Goal: Information Seeking & Learning: Compare options

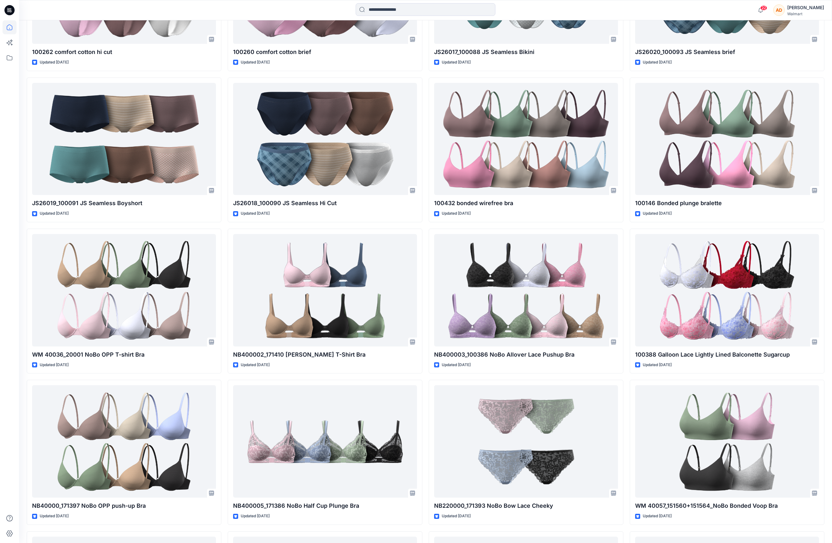
scroll to position [472, 0]
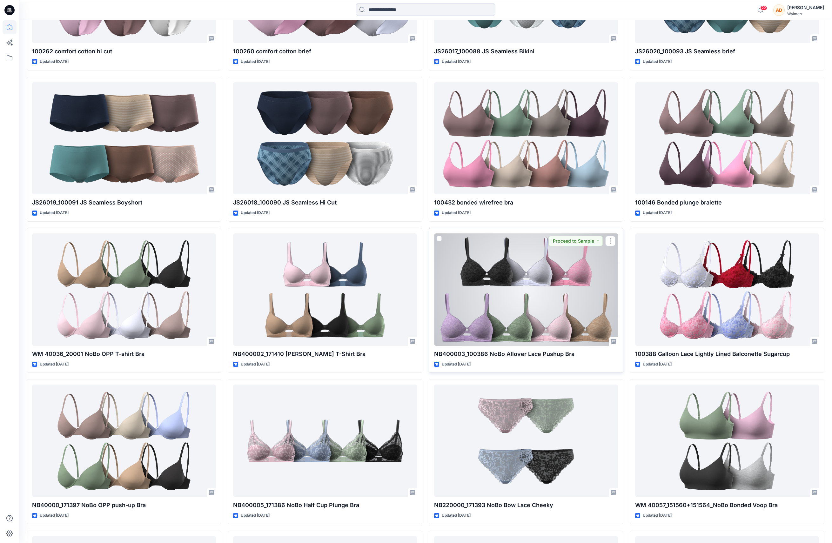
click at [507, 289] on div at bounding box center [526, 290] width 184 height 112
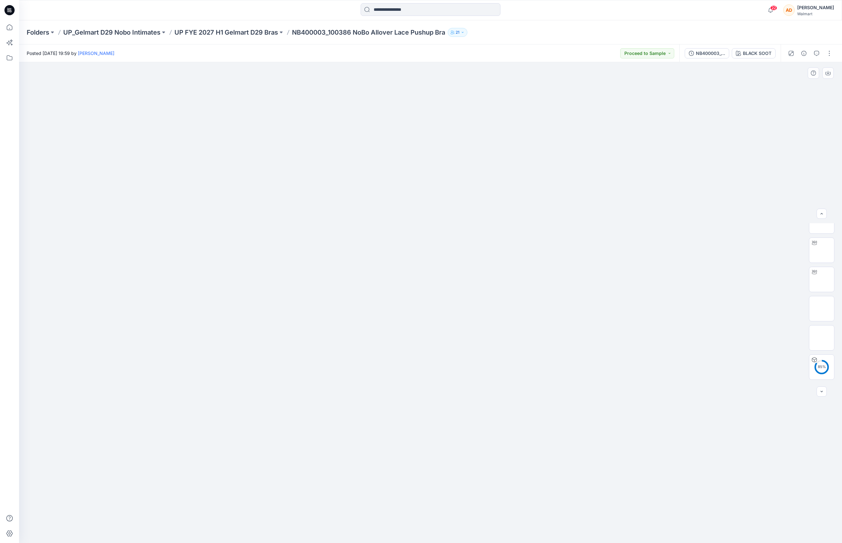
scroll to position [42, 0]
click at [821, 344] on img at bounding box center [821, 340] width 25 height 25
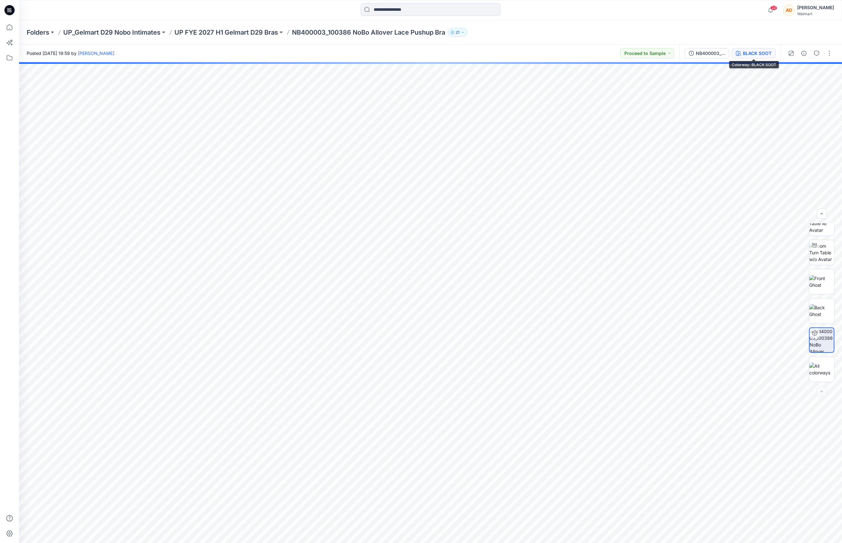
click at [759, 55] on div "BLACK SOOT" at bounding box center [757, 53] width 29 height 7
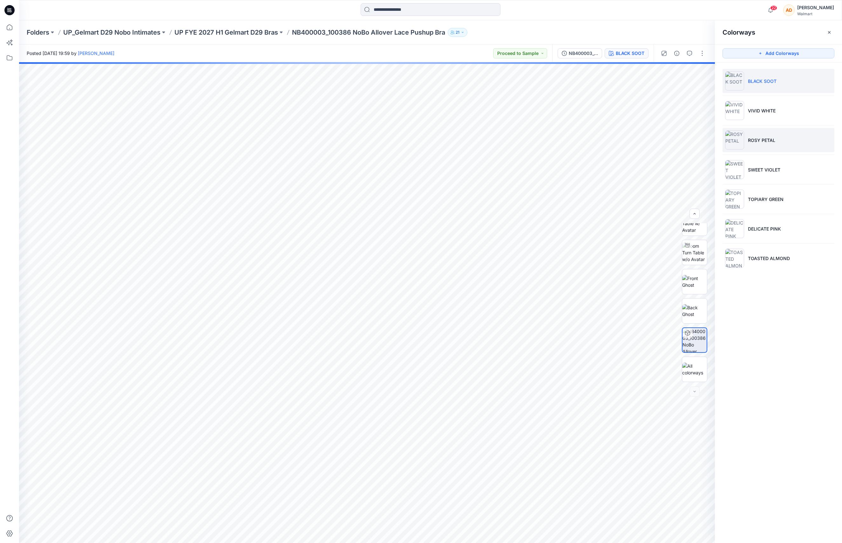
click at [773, 143] on p "ROSY PETAL" at bounding box center [761, 140] width 27 height 7
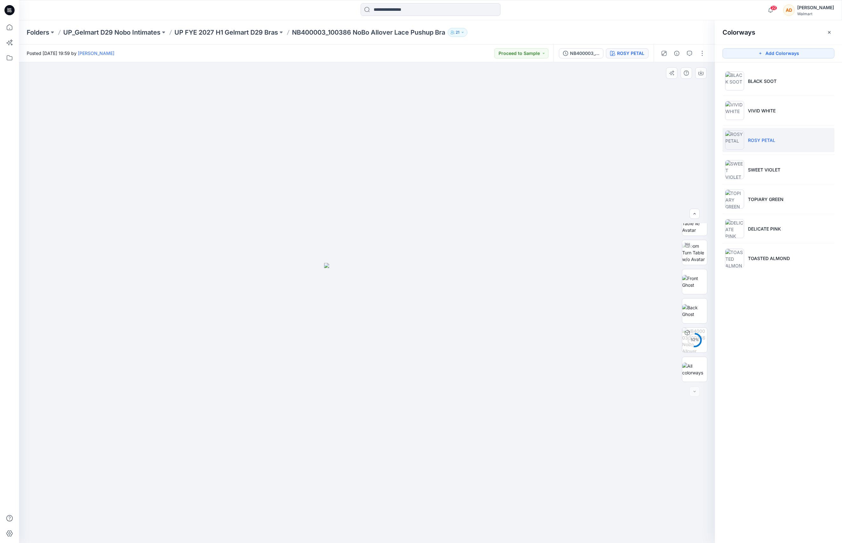
drag, startPoint x: 391, startPoint y: 332, endPoint x: 292, endPoint y: 338, distance: 99.3
click at [279, 343] on div at bounding box center [367, 302] width 696 height 481
click at [480, 318] on div at bounding box center [367, 302] width 696 height 481
click at [691, 252] on img at bounding box center [694, 253] width 25 height 20
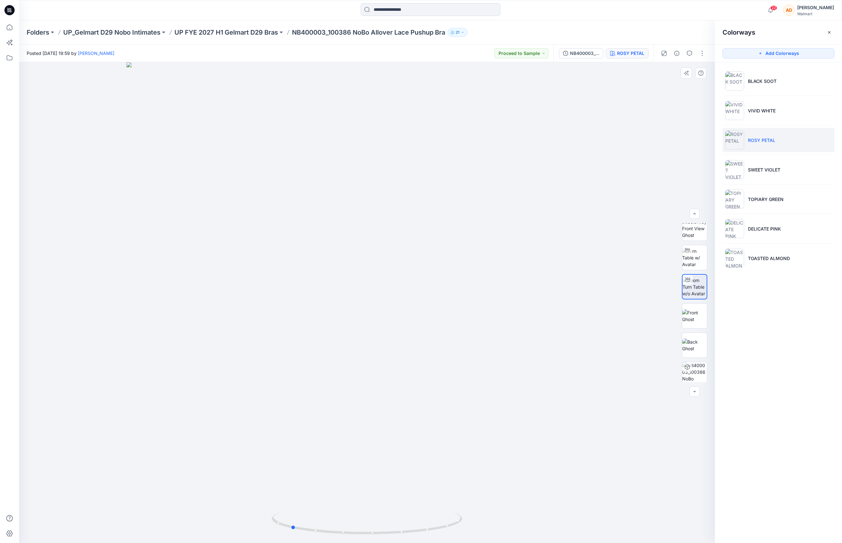
drag, startPoint x: 350, startPoint y: 346, endPoint x: 323, endPoint y: 353, distance: 28.3
click at [318, 354] on div at bounding box center [367, 302] width 696 height 481
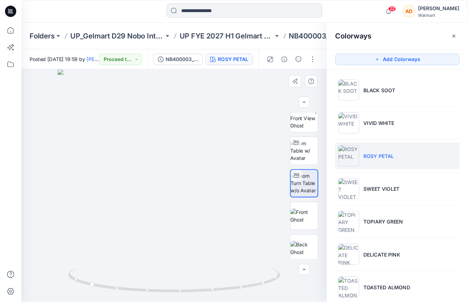
scroll to position [7, 0]
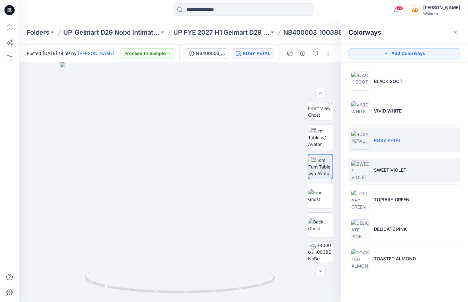
click at [385, 177] on li "SWEET VIOLET" at bounding box center [404, 170] width 112 height 24
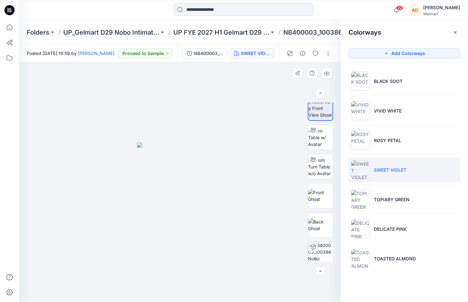
drag, startPoint x: 201, startPoint y: 205, endPoint x: 142, endPoint y: 206, distance: 59.4
click at [123, 214] on div at bounding box center [180, 182] width 322 height 240
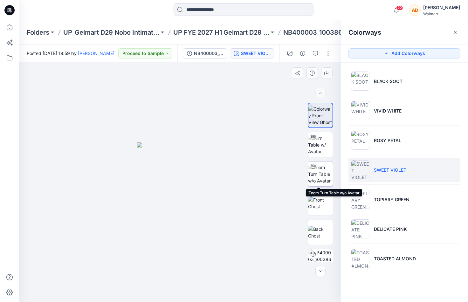
click at [317, 177] on img at bounding box center [320, 174] width 25 height 20
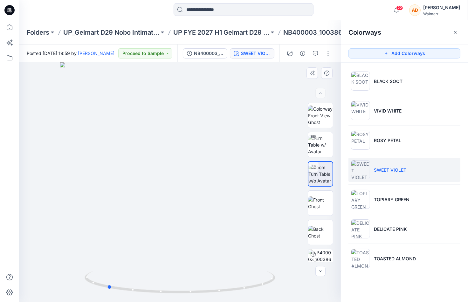
drag, startPoint x: 206, startPoint y: 196, endPoint x: 152, endPoint y: 202, distance: 54.3
click at [134, 203] on div at bounding box center [180, 182] width 322 height 240
drag, startPoint x: 200, startPoint y: 198, endPoint x: 193, endPoint y: 202, distance: 7.8
click at [191, 204] on div at bounding box center [180, 182] width 322 height 240
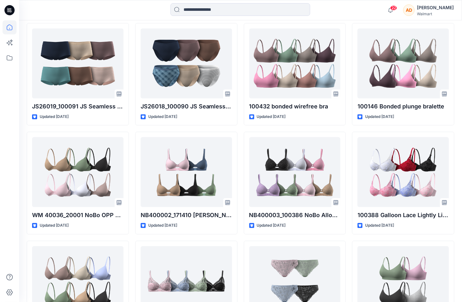
scroll to position [408, 0]
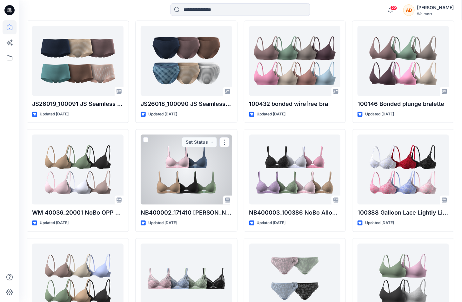
click at [178, 188] on div at bounding box center [187, 170] width 92 height 70
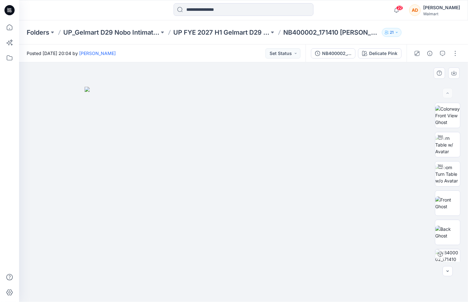
drag, startPoint x: 309, startPoint y: 169, endPoint x: 264, endPoint y: 169, distance: 44.5
click at [262, 170] on img at bounding box center [244, 194] width 318 height 215
click at [448, 139] on img at bounding box center [447, 145] width 25 height 20
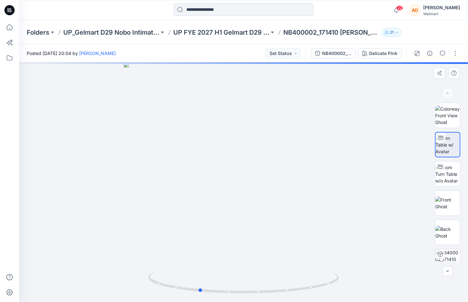
drag, startPoint x: 265, startPoint y: 164, endPoint x: 232, endPoint y: 160, distance: 33.6
click at [223, 164] on div at bounding box center [243, 182] width 449 height 240
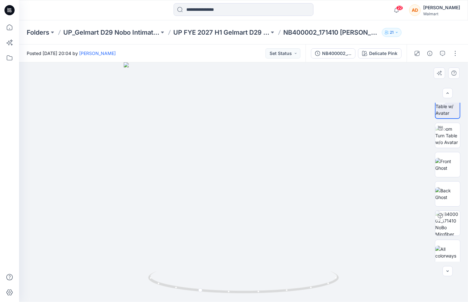
scroll to position [42, 0]
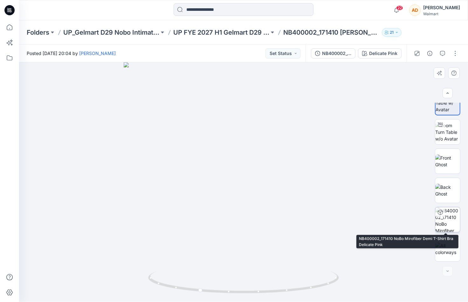
click at [442, 219] on img at bounding box center [447, 219] width 25 height 25
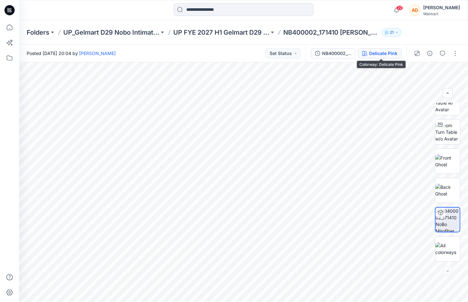
click at [380, 52] on div "Delicate Pink" at bounding box center [383, 53] width 28 height 7
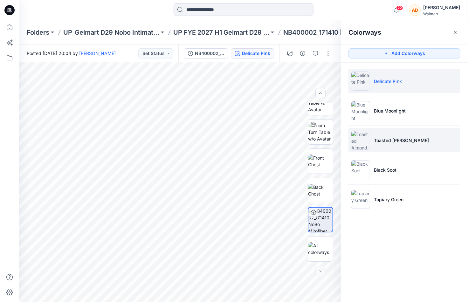
click at [390, 145] on li "Toasted [PERSON_NAME]" at bounding box center [404, 140] width 112 height 24
click at [384, 142] on p "Toasted [PERSON_NAME]" at bounding box center [401, 140] width 55 height 7
click at [364, 140] on img at bounding box center [360, 140] width 19 height 19
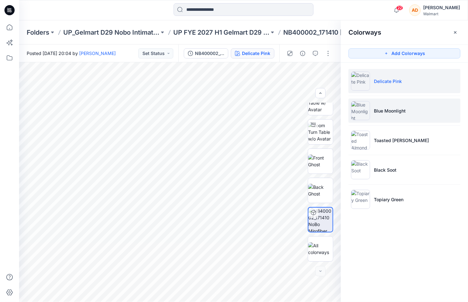
click at [404, 108] on p "Blue Moonlight" at bounding box center [390, 110] width 32 height 7
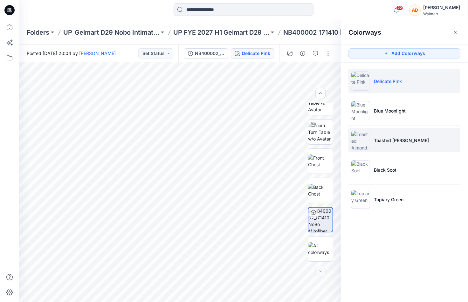
click at [390, 150] on li "Toasted [PERSON_NAME]" at bounding box center [404, 140] width 112 height 24
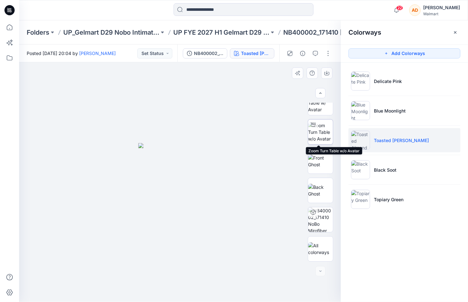
click at [320, 133] on img at bounding box center [320, 132] width 25 height 20
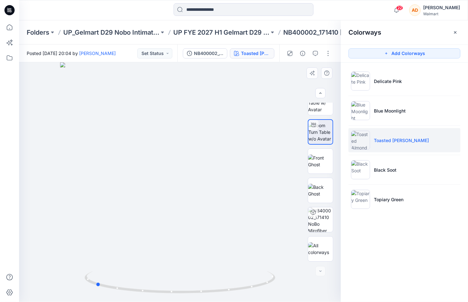
drag, startPoint x: 224, startPoint y: 175, endPoint x: 141, endPoint y: 207, distance: 89.4
click at [140, 207] on div at bounding box center [180, 182] width 322 height 240
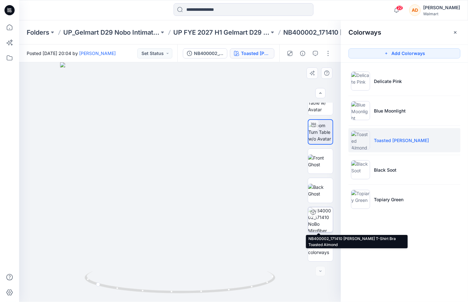
click at [320, 222] on img at bounding box center [320, 219] width 25 height 25
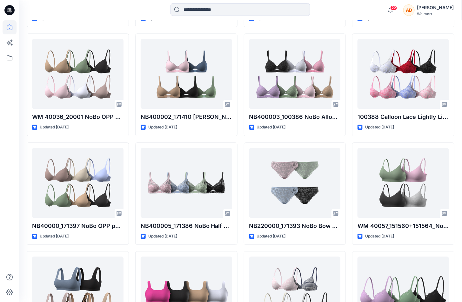
scroll to position [557, 0]
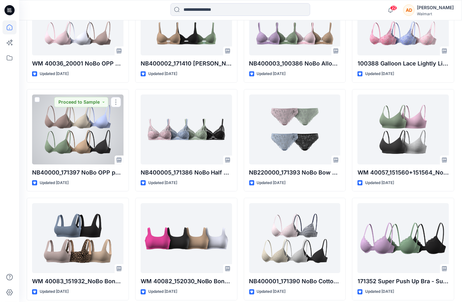
click at [79, 139] on div at bounding box center [78, 129] width 92 height 70
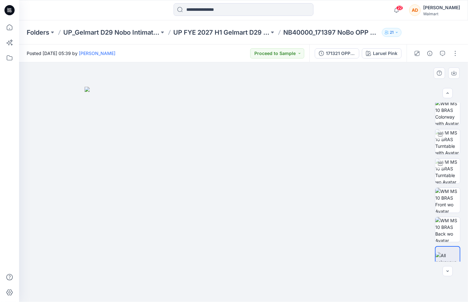
scroll to position [42, 0]
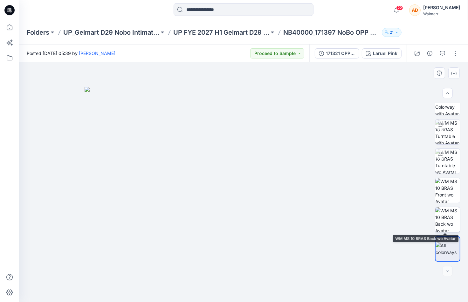
click at [448, 225] on img at bounding box center [447, 219] width 25 height 25
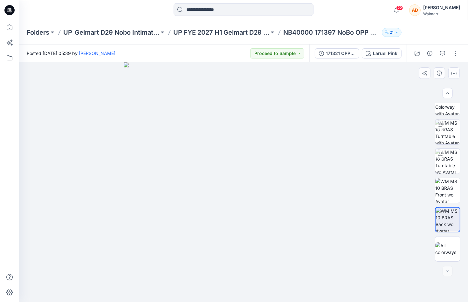
drag, startPoint x: 265, startPoint y: 177, endPoint x: 242, endPoint y: 160, distance: 27.8
click at [240, 160] on img at bounding box center [244, 182] width 240 height 240
click at [344, 186] on img at bounding box center [244, 182] width 240 height 240
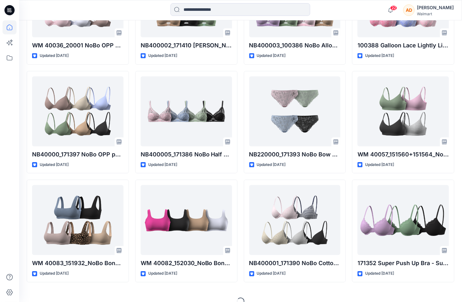
scroll to position [584, 0]
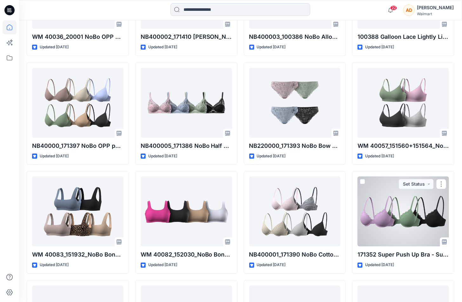
click at [392, 225] on div at bounding box center [404, 211] width 92 height 70
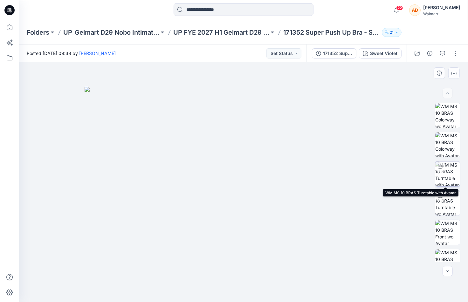
click at [451, 180] on img at bounding box center [447, 173] width 25 height 25
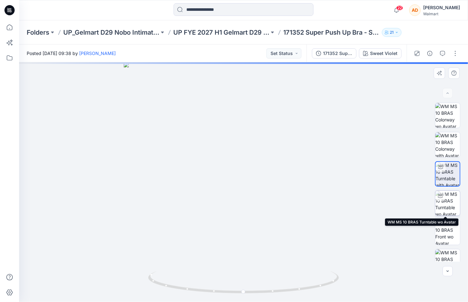
click at [446, 203] on img at bounding box center [447, 203] width 25 height 25
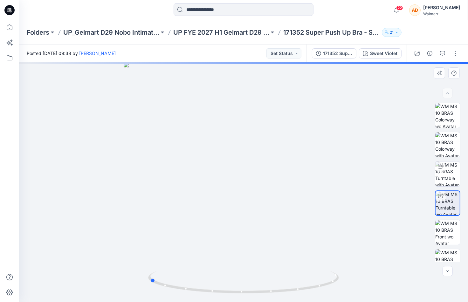
drag, startPoint x: 300, startPoint y: 199, endPoint x: 234, endPoint y: 195, distance: 66.2
click at [211, 227] on div at bounding box center [243, 182] width 449 height 240
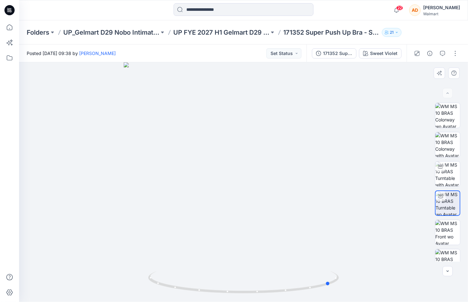
drag, startPoint x: 270, startPoint y: 156, endPoint x: 266, endPoint y: 192, distance: 36.5
click at [265, 190] on div at bounding box center [243, 182] width 449 height 240
drag, startPoint x: 350, startPoint y: 216, endPoint x: 336, endPoint y: 215, distance: 14.3
click at [356, 202] on div at bounding box center [243, 182] width 449 height 240
drag, startPoint x: 243, startPoint y: 234, endPoint x: 246, endPoint y: 210, distance: 24.6
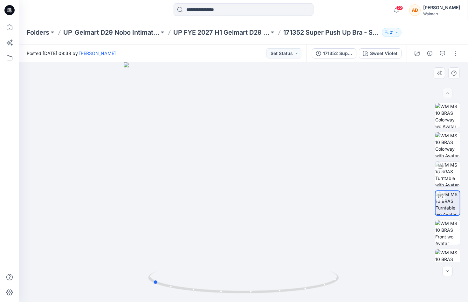
click at [246, 247] on div at bounding box center [243, 182] width 449 height 240
drag, startPoint x: 243, startPoint y: 167, endPoint x: 257, endPoint y: 158, distance: 16.5
click at [256, 160] on div at bounding box center [243, 182] width 449 height 240
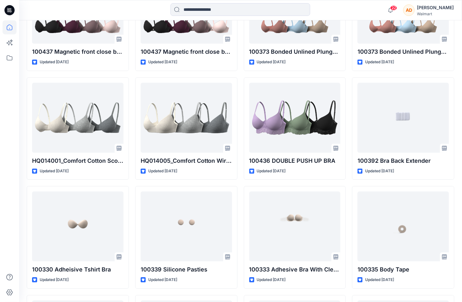
scroll to position [1331, 0]
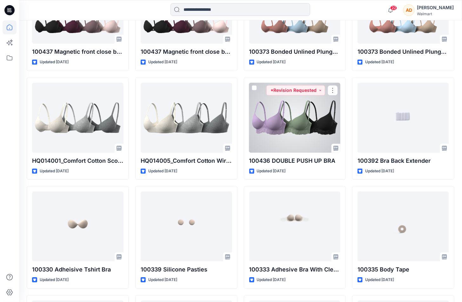
click at [293, 124] on div at bounding box center [295, 118] width 92 height 70
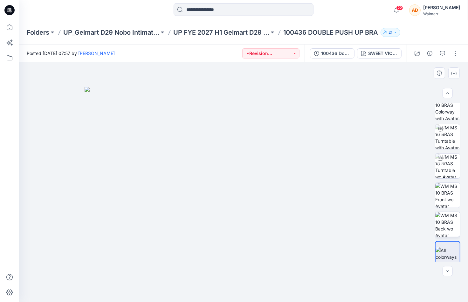
scroll to position [37, 0]
click at [449, 228] on img at bounding box center [447, 225] width 25 height 25
drag, startPoint x: 315, startPoint y: 175, endPoint x: 305, endPoint y: 179, distance: 10.8
click at [305, 179] on img at bounding box center [244, 182] width 240 height 240
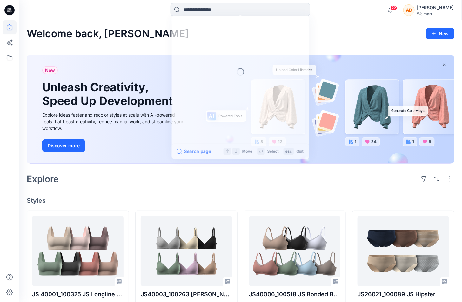
click at [201, 8] on input at bounding box center [241, 9] width 140 height 13
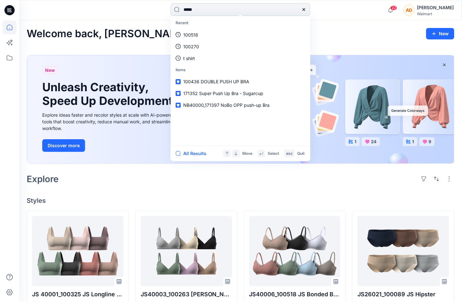
type input "******"
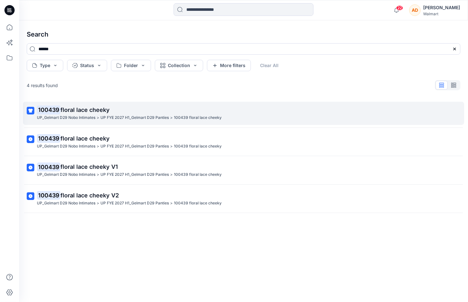
click at [115, 109] on p "100439 floral lace cheeky" at bounding box center [243, 109] width 412 height 9
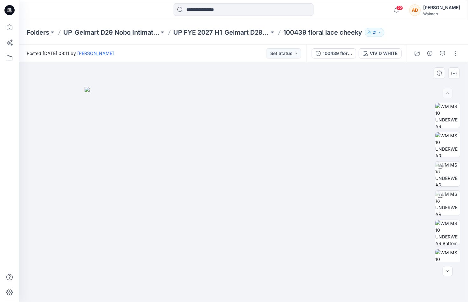
drag, startPoint x: 314, startPoint y: 149, endPoint x: 352, endPoint y: 137, distance: 40.5
click at [284, 147] on img at bounding box center [244, 194] width 318 height 215
click at [449, 149] on img at bounding box center [447, 144] width 25 height 25
click at [370, 132] on div at bounding box center [243, 182] width 449 height 240
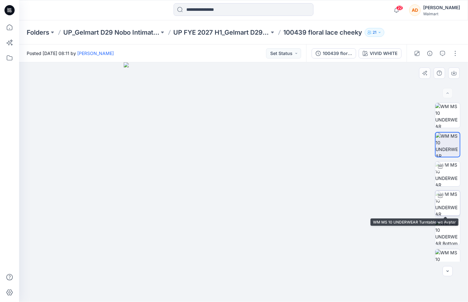
click at [443, 206] on img at bounding box center [447, 203] width 25 height 25
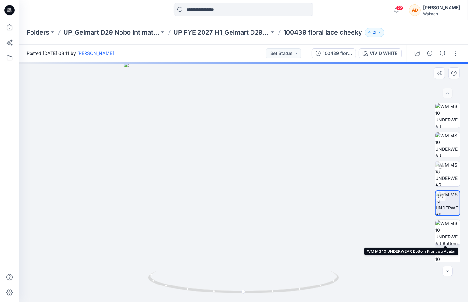
click at [445, 235] on img at bounding box center [447, 232] width 25 height 25
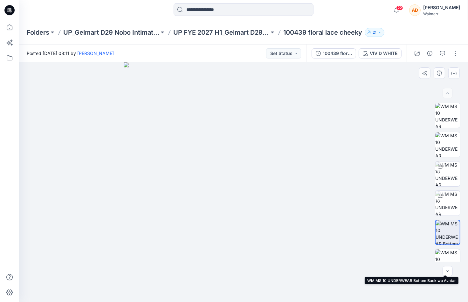
drag, startPoint x: 448, startPoint y: 255, endPoint x: 449, endPoint y: 251, distance: 4.3
click at [448, 255] on img at bounding box center [447, 261] width 25 height 25
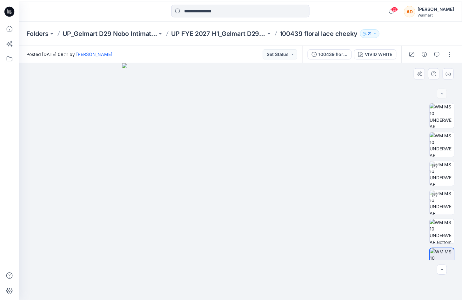
scroll to position [42, 0]
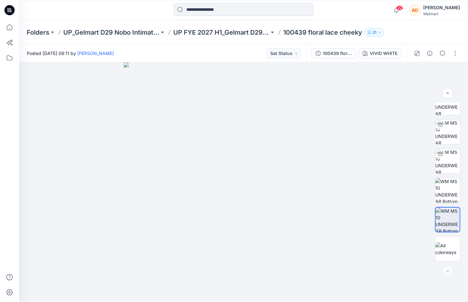
click at [303, 31] on p "100439 floral lace cheeky" at bounding box center [322, 32] width 79 height 9
click at [233, 31] on p "UP FYE 2027 H1_Gelmart D29 Panties" at bounding box center [221, 32] width 96 height 9
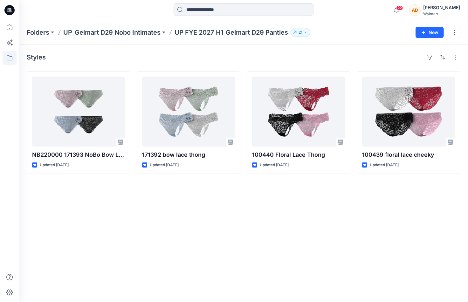
click at [193, 36] on p "UP FYE 2027 H1_Gelmart D29 Panties" at bounding box center [230, 32] width 113 height 9
click at [197, 33] on p "UP FYE 2027 H1_Gelmart D29 Panties" at bounding box center [230, 32] width 113 height 9
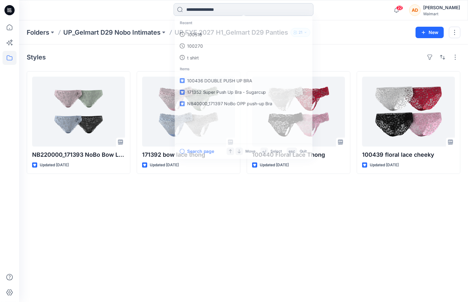
click at [219, 10] on input at bounding box center [243, 9] width 140 height 13
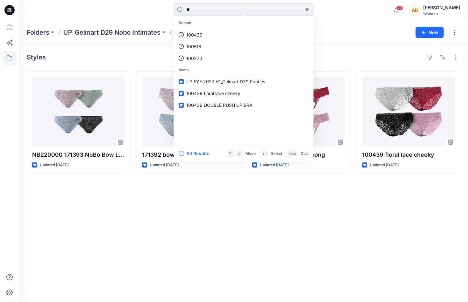
type input "***"
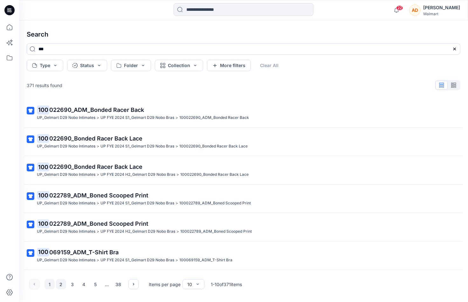
click at [60, 284] on button "2" at bounding box center [61, 284] width 10 height 10
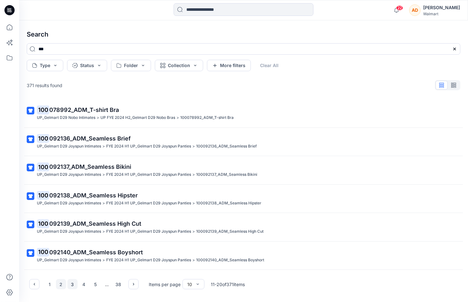
click at [71, 284] on button "3" at bounding box center [72, 284] width 10 height 10
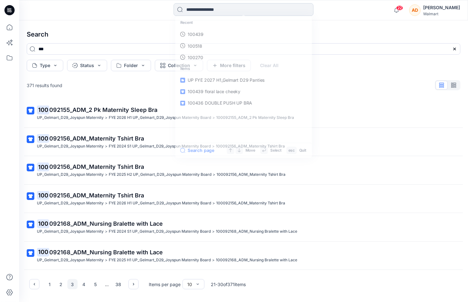
click at [225, 9] on input at bounding box center [243, 9] width 140 height 13
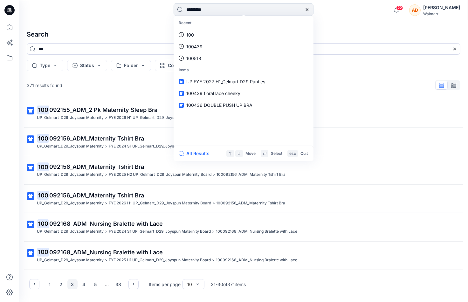
type input "**********"
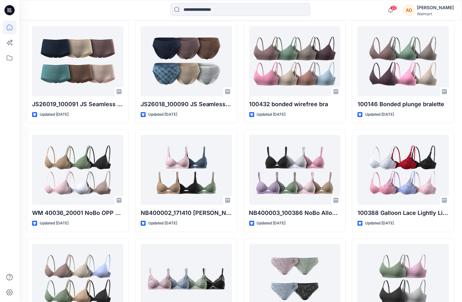
scroll to position [409, 0]
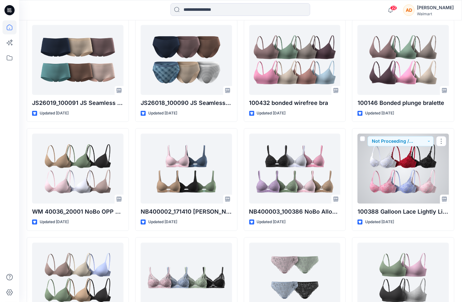
click at [397, 175] on div at bounding box center [404, 169] width 92 height 70
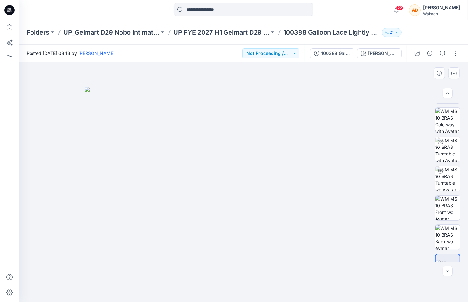
scroll to position [42, 0]
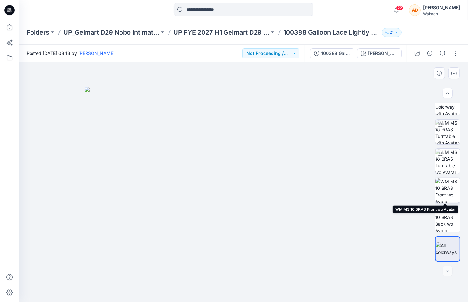
click at [445, 193] on img at bounding box center [447, 190] width 25 height 25
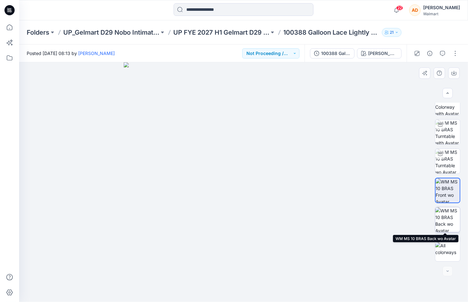
click at [450, 221] on img at bounding box center [447, 219] width 25 height 25
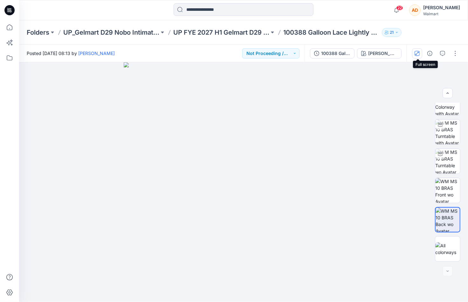
click at [418, 55] on icon "button" at bounding box center [416, 53] width 5 height 5
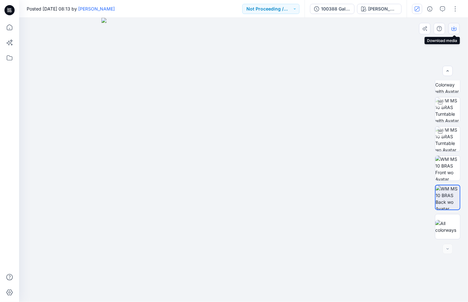
click at [454, 31] on icon "button" at bounding box center [453, 28] width 5 height 5
click at [389, 112] on div at bounding box center [243, 160] width 449 height 284
click at [443, 227] on img at bounding box center [447, 226] width 25 height 13
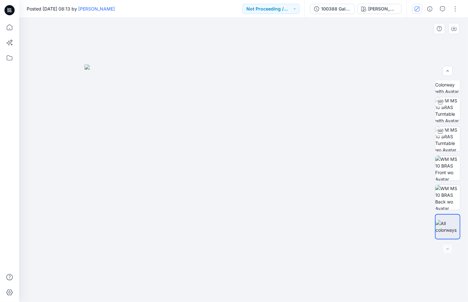
click at [409, 56] on div at bounding box center [243, 160] width 449 height 284
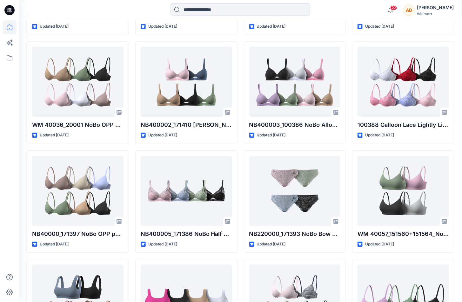
scroll to position [431, 0]
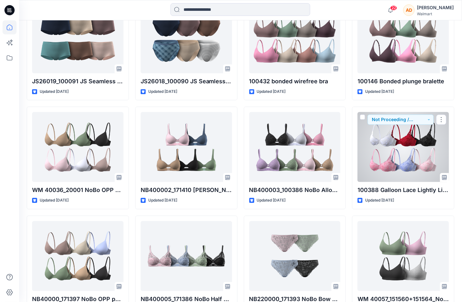
click at [386, 149] on div at bounding box center [404, 147] width 92 height 70
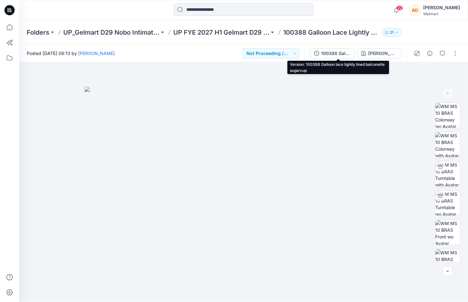
click at [348, 54] on div "100388 Galloon lace lightly lined balconette sugarcup" at bounding box center [335, 53] width 29 height 7
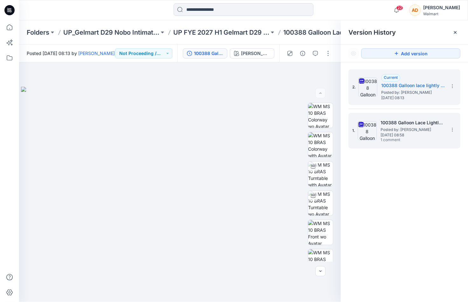
click at [395, 133] on span "[DATE] 08:58" at bounding box center [412, 135] width 64 height 4
click at [393, 97] on span "[DATE] 08:13" at bounding box center [413, 98] width 64 height 4
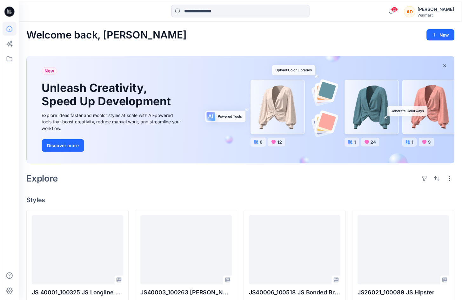
scroll to position [431, 0]
